Goal: Obtain resource: Download file/media

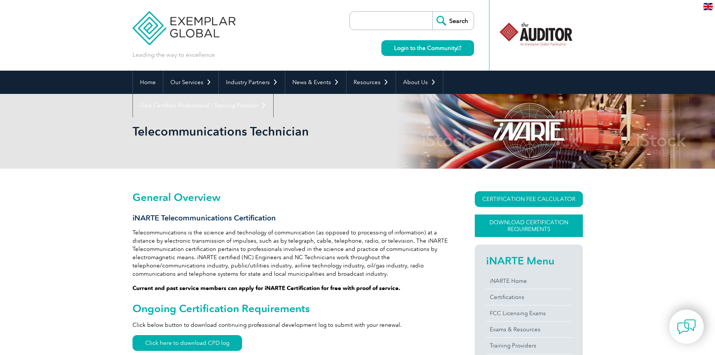
click at [514, 220] on link "Download Certification Requirements" at bounding box center [529, 225] width 108 height 23
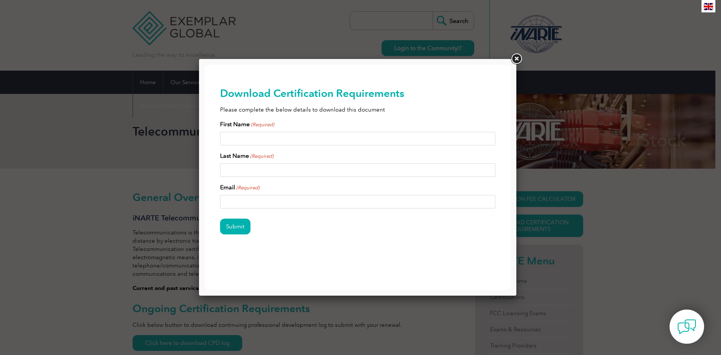
click at [345, 139] on input "First Name (Required)" at bounding box center [358, 139] width 276 height 14
click at [283, 137] on input "First Name (Required)" at bounding box center [358, 139] width 276 height 14
type input "a"
type input "[PERSON_NAME]"
type input "BANQUERIGO"
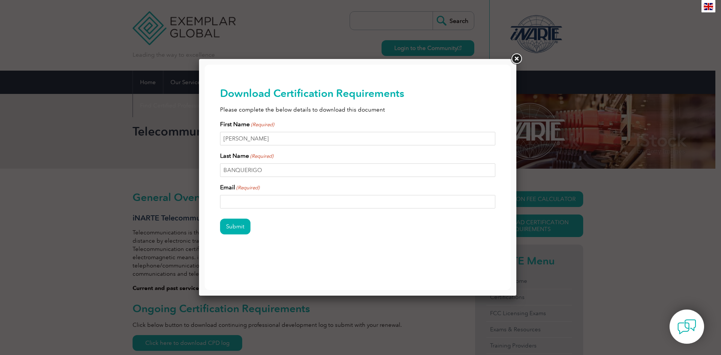
type input "b"
type input "[EMAIL_ADDRESS][PERSON_NAME][DOMAIN_NAME]"
click at [239, 222] on input "Submit" at bounding box center [235, 226] width 30 height 16
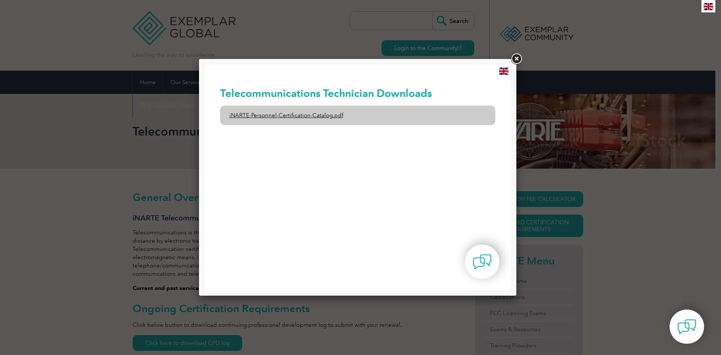
click at [405, 114] on link "iNARTE-Personnel-Certification-Catalog.pdf" at bounding box center [358, 115] width 276 height 20
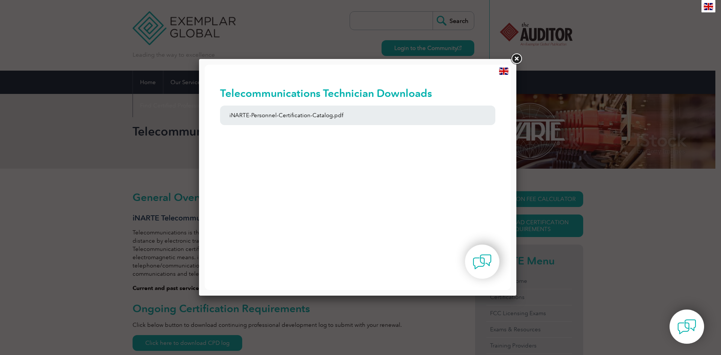
click at [520, 59] on link at bounding box center [516, 59] width 14 height 14
